Goal: Participate in discussion: Engage in conversation with other users on a specific topic

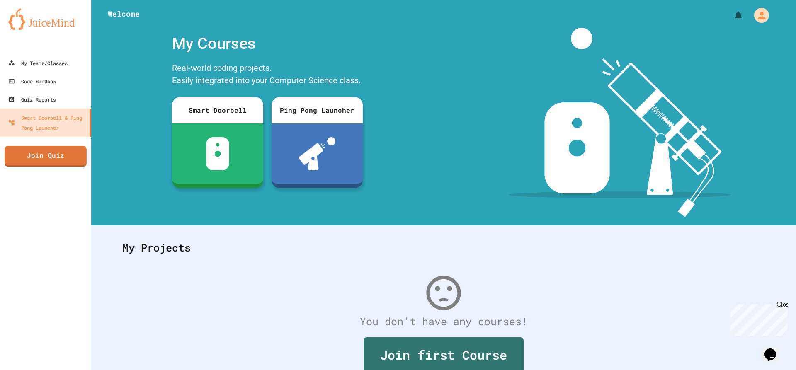
click at [61, 153] on link "Join Quiz" at bounding box center [46, 156] width 82 height 21
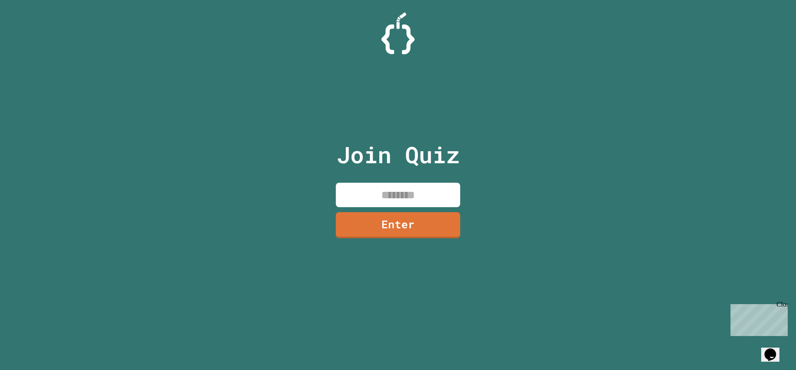
click at [360, 191] on input at bounding box center [398, 195] width 124 height 24
type input "********"
click at [409, 222] on link "Enter" at bounding box center [397, 223] width 113 height 27
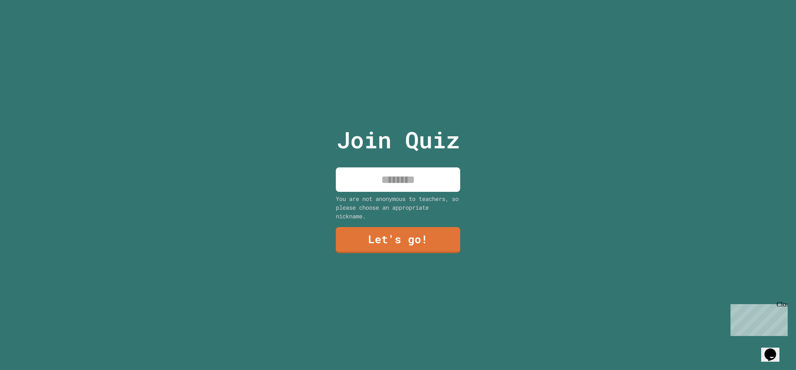
click at [404, 178] on input at bounding box center [398, 179] width 124 height 24
type input "**********"
click at [379, 230] on link "Let's go!" at bounding box center [397, 239] width 121 height 27
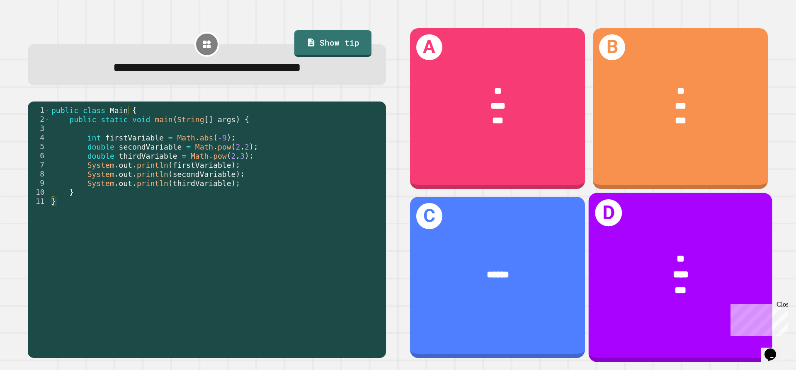
click at [664, 233] on div "* *** ***" at bounding box center [681, 275] width 184 height 87
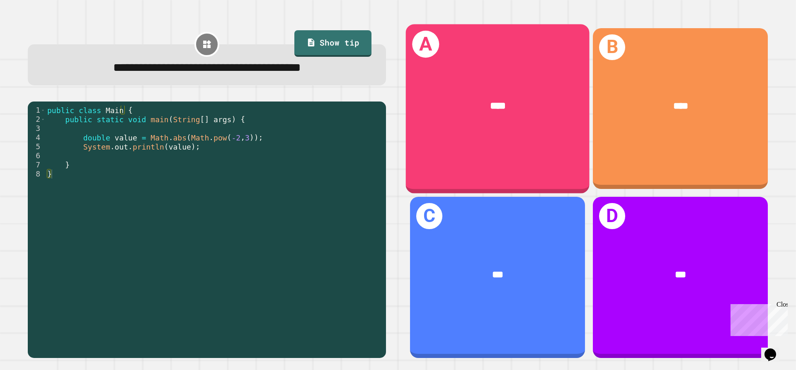
click at [464, 132] on div "A ****" at bounding box center [498, 108] width 184 height 169
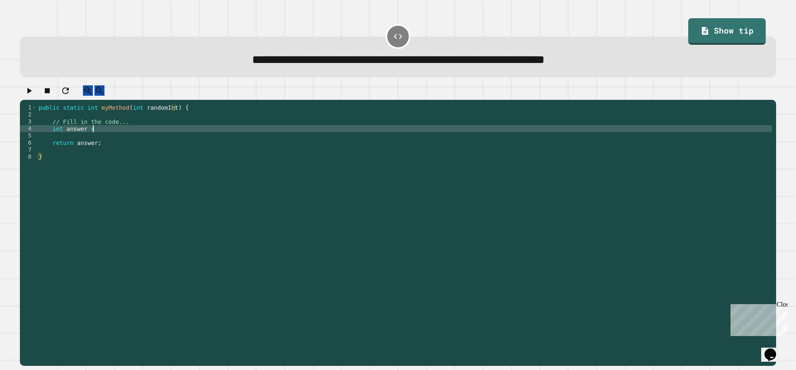
click at [104, 138] on div "public static int myMethod ( int randomInt ) { // Fill in the code... int answe…" at bounding box center [404, 227] width 735 height 247
click at [108, 143] on div "public static int myMethod ( int randomInt ) { // Fill in the code... int answe…" at bounding box center [404, 227] width 735 height 247
click at [100, 139] on div "public static int myMethod ( int randomInt ) { // Fill in the code... int answe…" at bounding box center [404, 227] width 735 height 247
type textarea "**********"
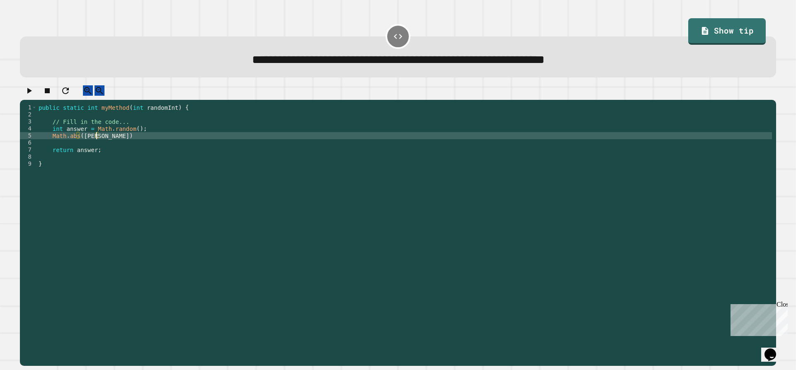
scroll to position [0, 4]
type textarea "**********"
click at [31, 96] on icon "button" at bounding box center [29, 91] width 10 height 10
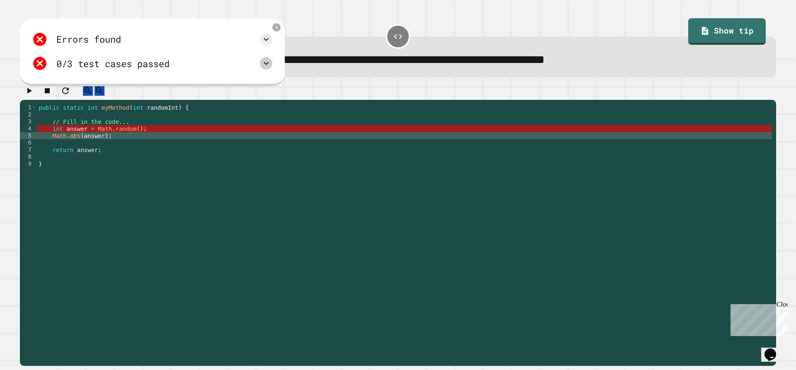
click at [265, 65] on icon at bounding box center [266, 63] width 5 height 3
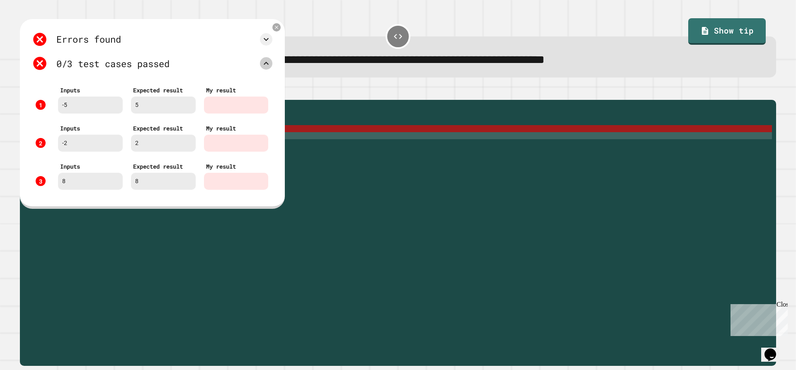
scroll to position [17, 0]
click at [275, 25] on div at bounding box center [276, 28] width 10 height 10
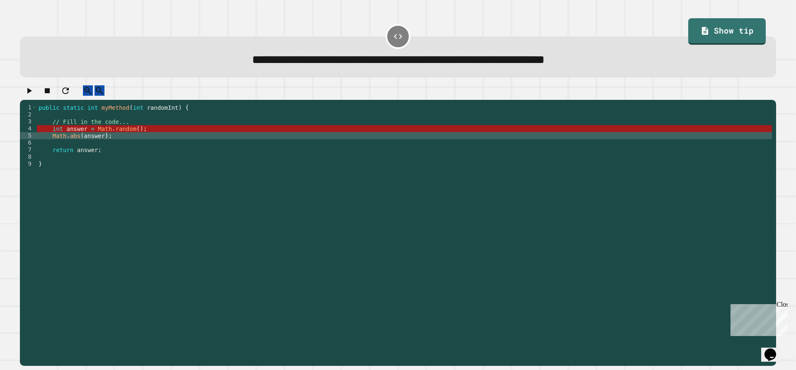
scroll to position [0, 0]
click at [127, 150] on div "public static int myMethod ( int randomInt ) { // Fill in the code... int answe…" at bounding box center [404, 227] width 735 height 247
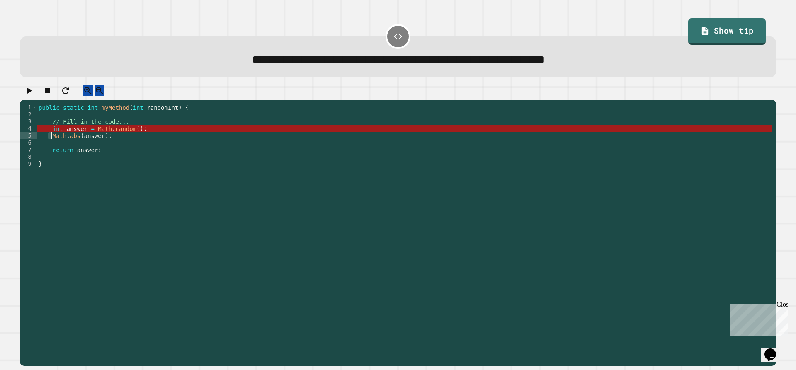
click at [54, 142] on div "public static int myMethod ( int randomInt ) { // Fill in the code... int answe…" at bounding box center [404, 227] width 735 height 247
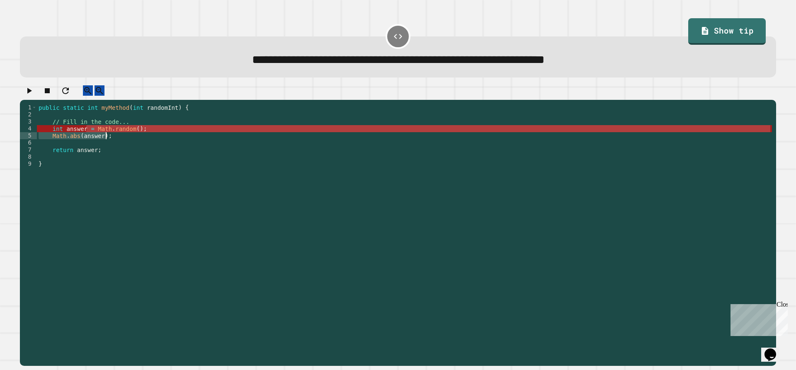
drag, startPoint x: 86, startPoint y: 136, endPoint x: 118, endPoint y: 144, distance: 32.8
click at [118, 144] on div "public static int myMethod ( int randomInt ) { // Fill in the code... int answe…" at bounding box center [404, 227] width 735 height 247
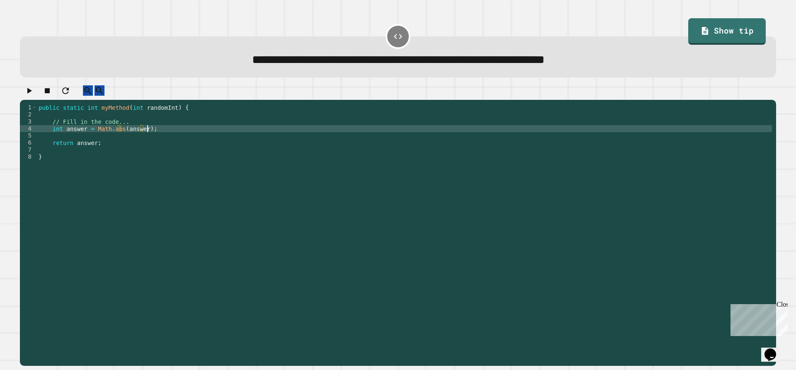
scroll to position [0, 7]
type textarea "**********"
click at [34, 93] on icon "button" at bounding box center [29, 91] width 10 height 10
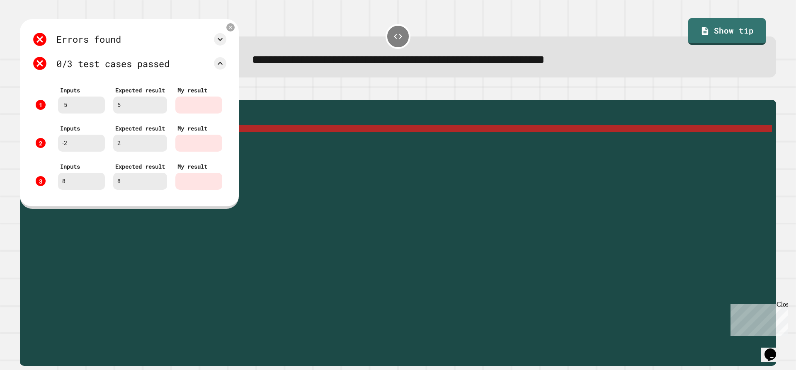
scroll to position [17, 0]
click at [231, 29] on icon at bounding box center [230, 27] width 7 height 7
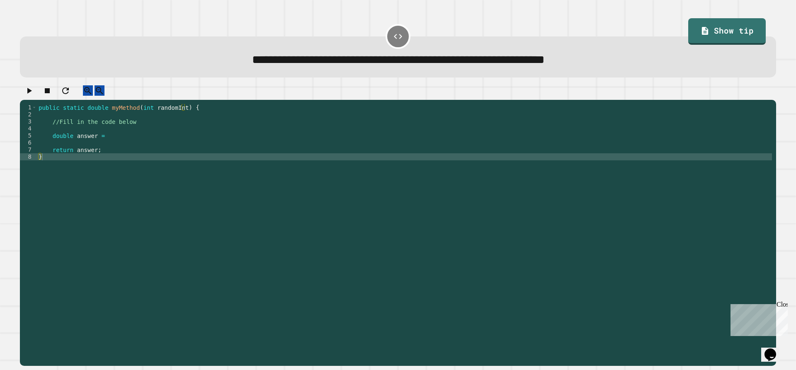
click at [152, 129] on div "public static double myMethod ( int randomInt ) { //Fill in the code below doub…" at bounding box center [404, 227] width 735 height 247
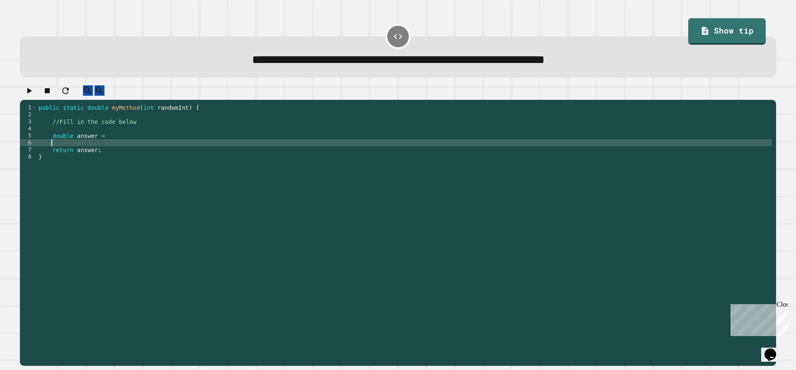
click at [126, 148] on div "public static double myMethod ( int randomInt ) { //Fill in the code below doub…" at bounding box center [404, 227] width 735 height 247
click at [131, 142] on div "public static double myMethod ( int randomInt ) { //Fill in the code below doub…" at bounding box center [404, 227] width 735 height 247
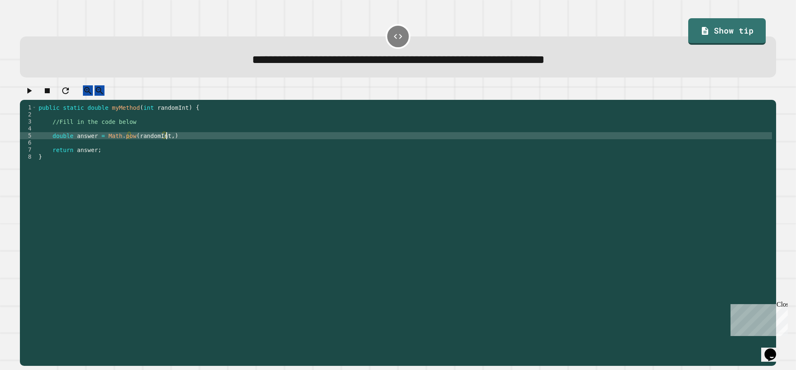
scroll to position [0, 9]
click at [199, 141] on div "public static double myMethod ( int randomInt ) { //Fill in the code below doub…" at bounding box center [404, 227] width 735 height 247
type textarea "**********"
click at [34, 96] on button "button" at bounding box center [29, 90] width 10 height 10
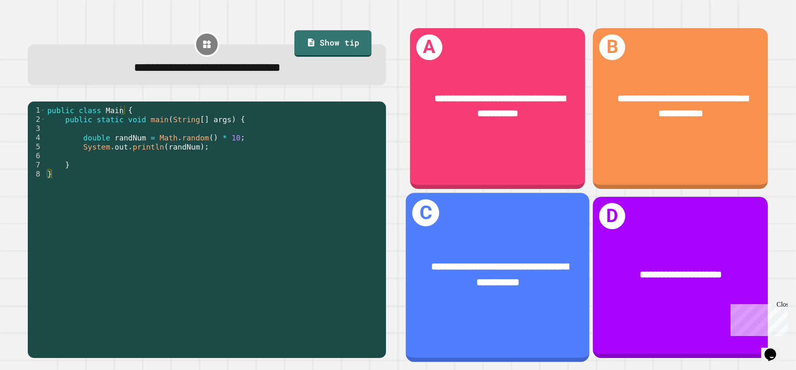
click at [503, 211] on div "**********" at bounding box center [498, 277] width 184 height 169
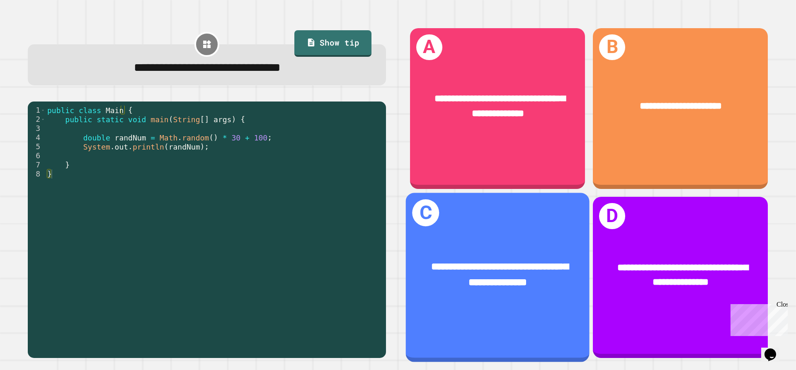
click at [497, 246] on div "**********" at bounding box center [498, 275] width 184 height 71
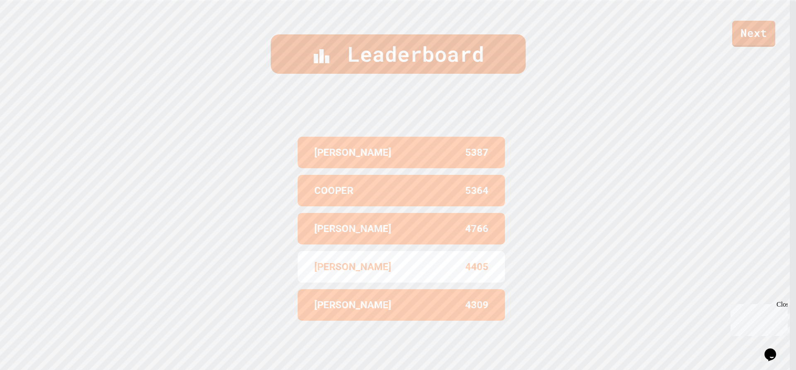
scroll to position [373, 0]
drag, startPoint x: 456, startPoint y: 258, endPoint x: 548, endPoint y: 257, distance: 92.4
click at [548, 257] on div "Leaderboard [PERSON_NAME] 5387 [PERSON_NAME] 5364 [PERSON_NAME] 4766 [PERSON_NA…" at bounding box center [398, 185] width 796 height 370
drag, startPoint x: 451, startPoint y: 223, endPoint x: 545, endPoint y: 226, distance: 94.1
click at [546, 226] on div "Leaderboard [PERSON_NAME] 5387 [PERSON_NAME] 5364 [PERSON_NAME] 4766 [PERSON_NA…" at bounding box center [398, 185] width 796 height 370
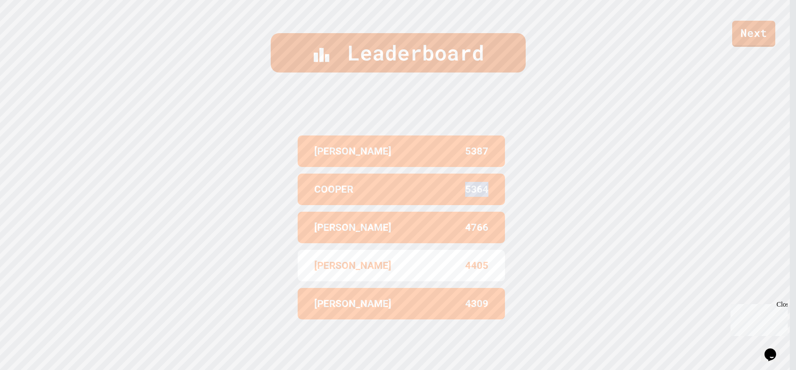
drag, startPoint x: 472, startPoint y: 184, endPoint x: 511, endPoint y: 186, distance: 39.4
click at [511, 186] on div "Leaderboard [PERSON_NAME] 5387 [PERSON_NAME] 5364 [PERSON_NAME] 4766 [PERSON_NA…" at bounding box center [398, 185] width 796 height 370
drag, startPoint x: 497, startPoint y: 143, endPoint x: 518, endPoint y: 143, distance: 21.1
click at [518, 143] on div "Leaderboard [PERSON_NAME] 5387 [PERSON_NAME] 5364 [PERSON_NAME] 4766 [PERSON_NA…" at bounding box center [398, 185] width 796 height 370
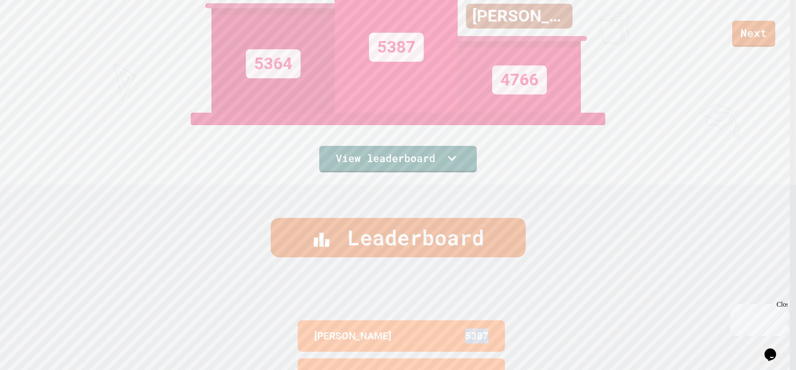
scroll to position [125, 0]
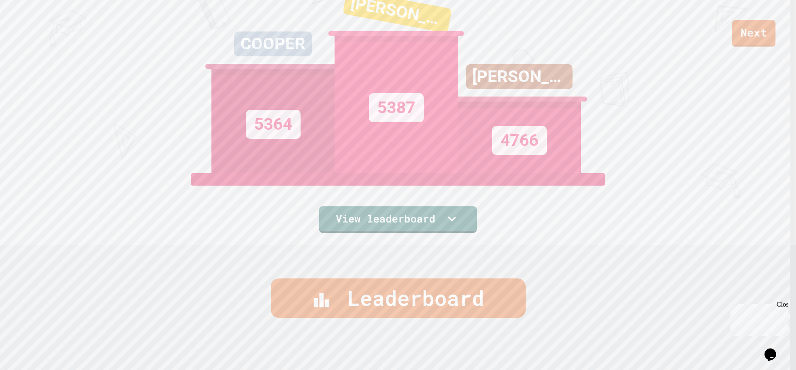
click at [741, 39] on link "Next" at bounding box center [754, 33] width 44 height 27
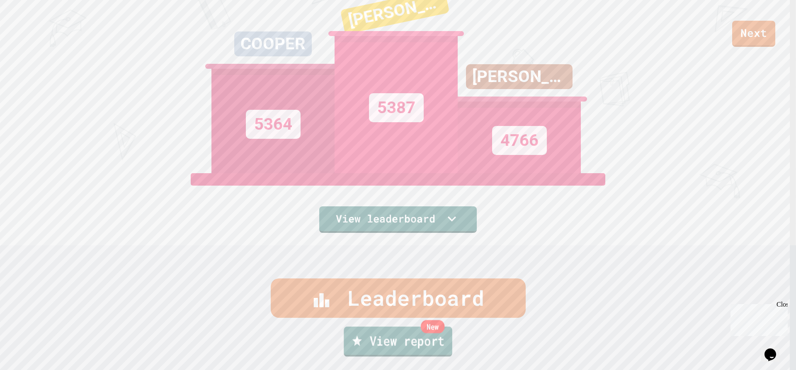
click at [418, 340] on link "New View report" at bounding box center [398, 342] width 108 height 30
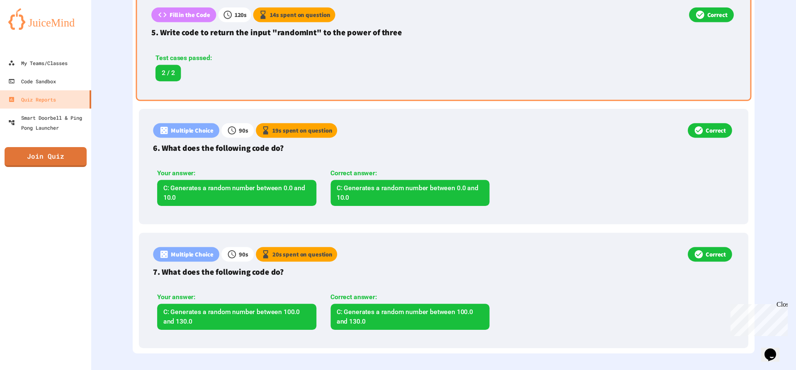
scroll to position [734, 0]
